Goal: Task Accomplishment & Management: Use online tool/utility

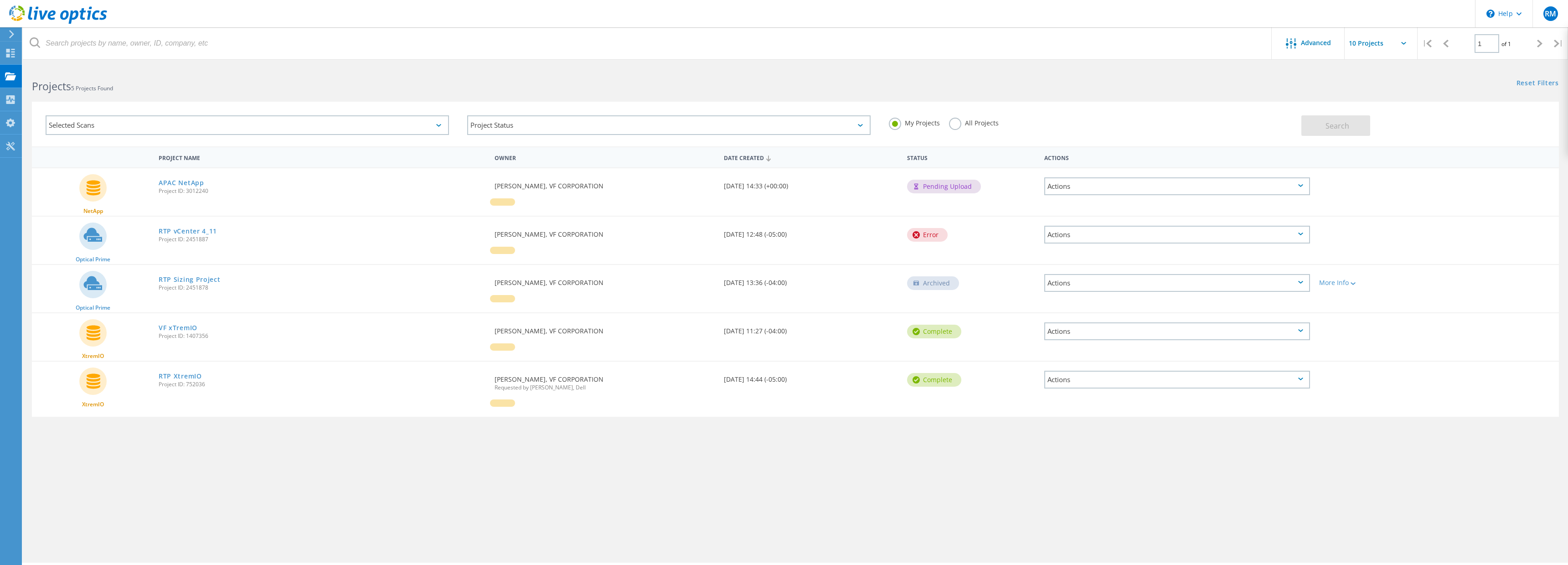
click at [1278, 189] on div "Actions" at bounding box center [1177, 186] width 266 height 18
click at [1432, 216] on div "NetApp APAC NetApp Project ID: 3012240 Requested By Robert McDonald, VF CORPORA…" at bounding box center [795, 192] width 1527 height 47
click at [177, 183] on link "APAC NetApp" at bounding box center [181, 183] width 46 height 6
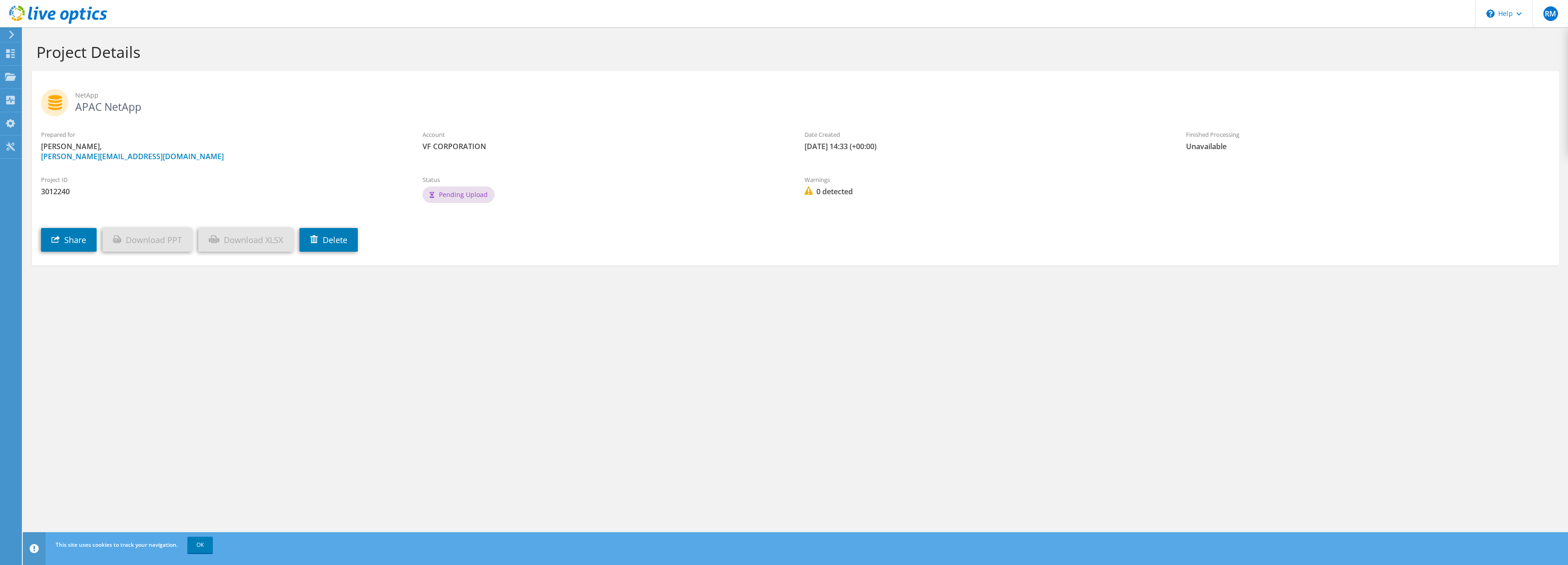
click at [177, 153] on span "Robert McDonald, Robert_McDonald@vfc.com" at bounding box center [222, 151] width 363 height 20
click at [208, 547] on link "OK" at bounding box center [200, 544] width 26 height 16
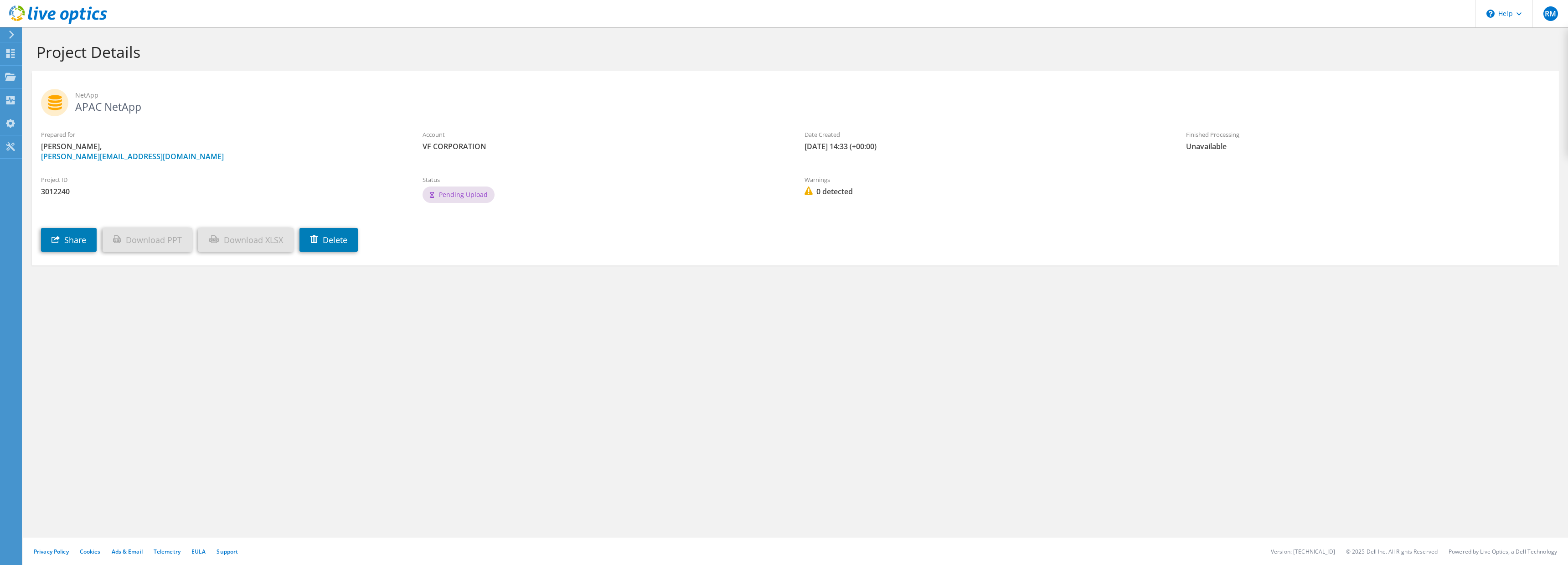
click at [233, 366] on div "Project Details NetApp APAC NetApp Prepared for Robert McDonald, Robert_McDonal…" at bounding box center [795, 296] width 1545 height 538
click at [259, 155] on span "Robert McDonald, Robert_McDonald@vfc.com" at bounding box center [222, 151] width 363 height 20
drag, startPoint x: 318, startPoint y: 186, endPoint x: 72, endPoint y: 29, distance: 291.8
click at [299, 177] on div "Project ID 3012240" at bounding box center [222, 186] width 382 height 30
click at [441, 197] on span "Pending Upload" at bounding box center [463, 194] width 49 height 9
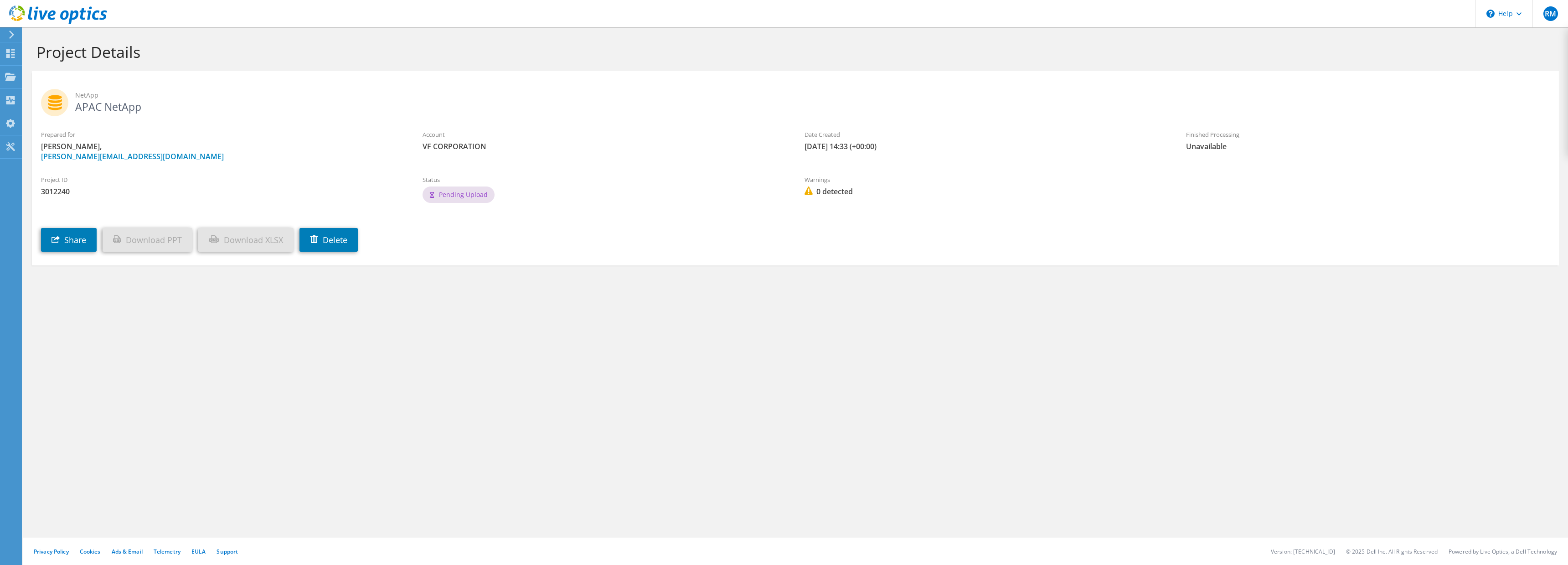
click at [204, 104] on h2 "NetApp APAC NetApp" at bounding box center [795, 100] width 1509 height 23
click at [13, 33] on icon at bounding box center [11, 34] width 7 height 8
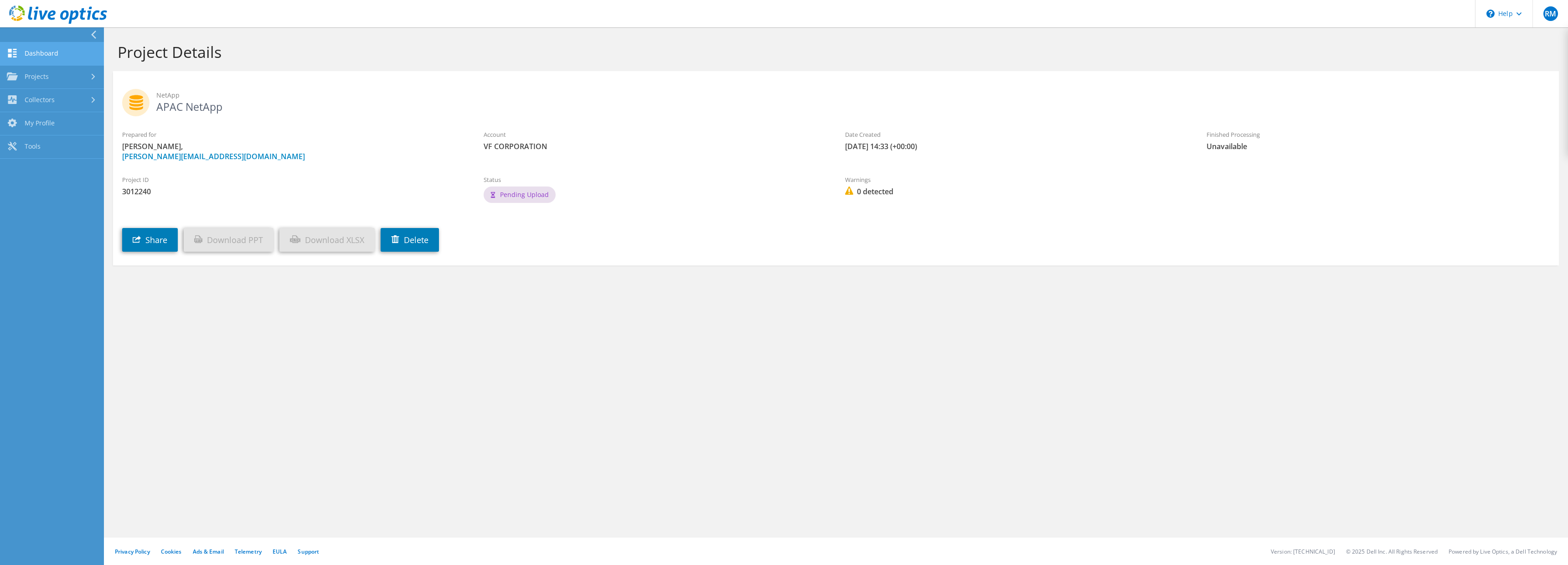
click at [52, 57] on link "Dashboard" at bounding box center [52, 54] width 104 height 23
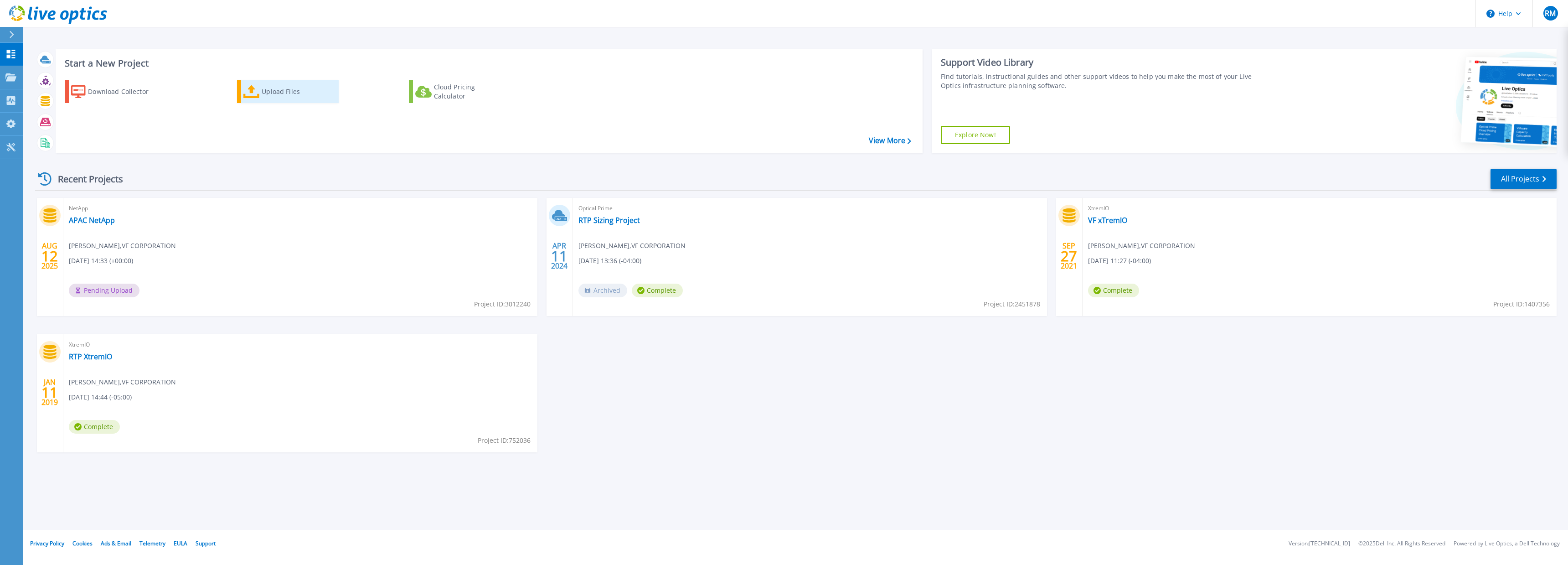
click at [259, 88] on icon at bounding box center [251, 92] width 16 height 13
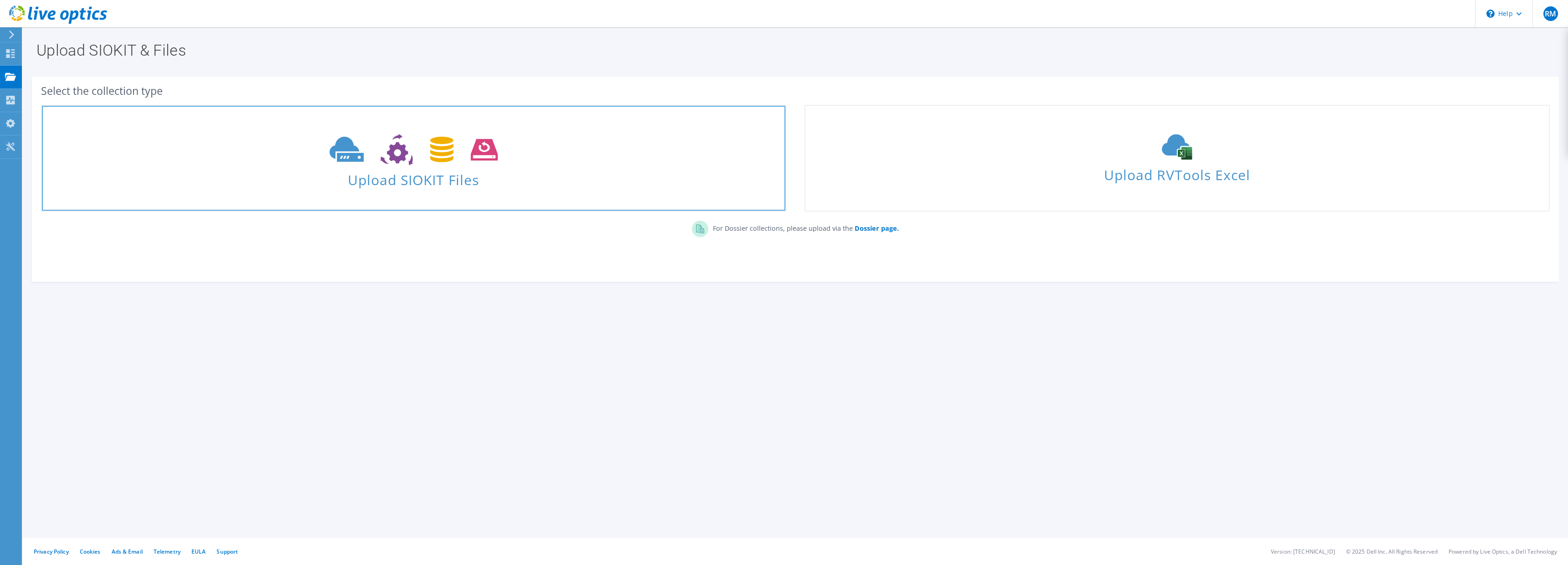
click at [446, 186] on span "Upload SIOKIT Files" at bounding box center [413, 177] width 743 height 19
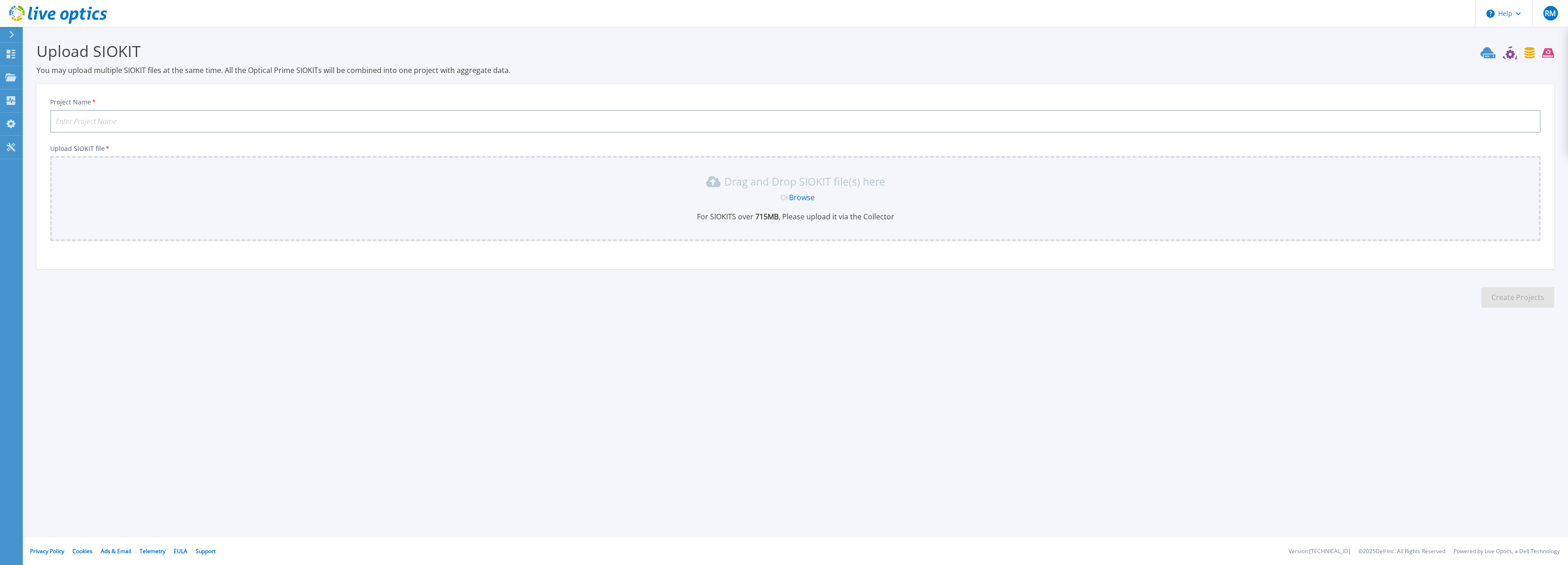
click at [799, 200] on link "Browse" at bounding box center [802, 197] width 26 height 10
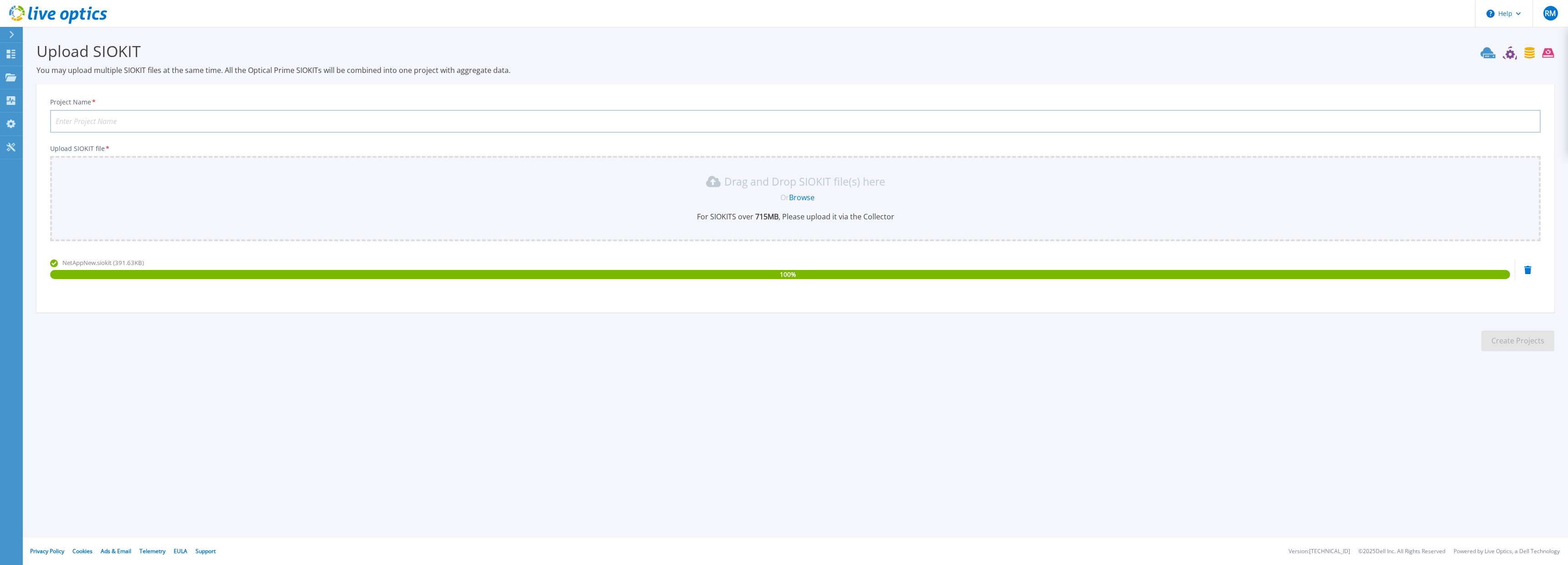
click at [620, 233] on div "Drag and Drop SIOKIT file(s) here Or Browse For SIOKITS over 715 MB , Please up…" at bounding box center [795, 198] width 1491 height 85
click at [137, 122] on input "Project Name *" at bounding box center [795, 121] width 1491 height 23
type input "APAC NetApp"
click at [266, 169] on div "Drag and Drop SIOKIT file(s) here Or Browse For SIOKITS over 715 MB , Please up…" at bounding box center [795, 198] width 1491 height 85
click at [1530, 341] on button "Create Projects" at bounding box center [1518, 341] width 73 height 21
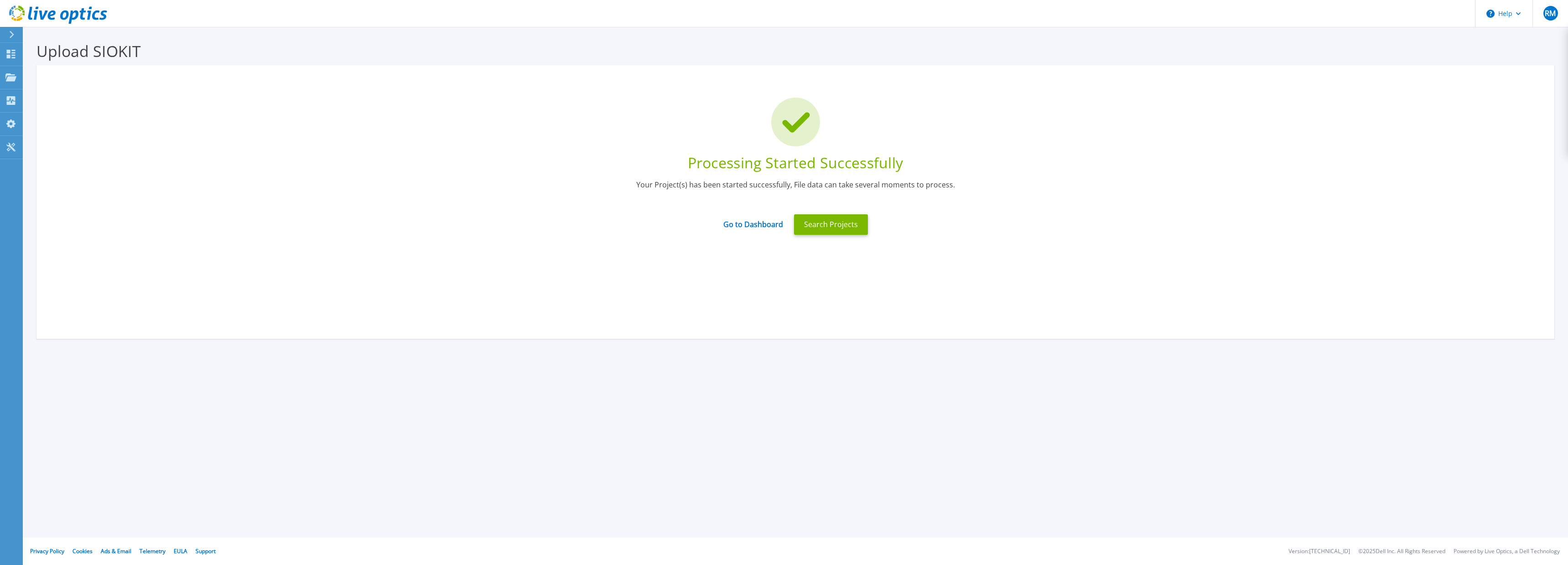
drag, startPoint x: 771, startPoint y: 226, endPoint x: 803, endPoint y: 281, distance: 63.6
click at [771, 226] on link "Go to Dashboard" at bounding box center [753, 221] width 60 height 17
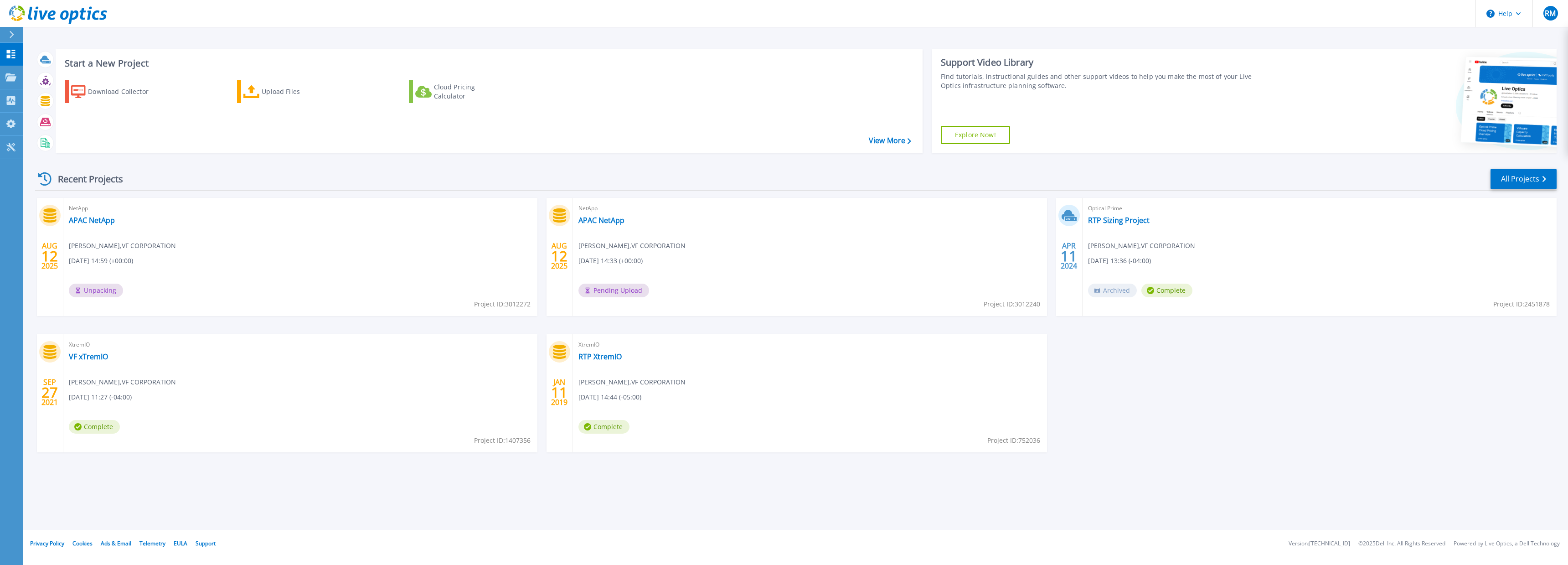
click at [144, 251] on div "NetApp APAC NetApp [PERSON_NAME] , VF CORPORATION [DATE] 14:59 (+00:00) Unpacki…" at bounding box center [300, 257] width 474 height 118
